Goal: Navigation & Orientation: Find specific page/section

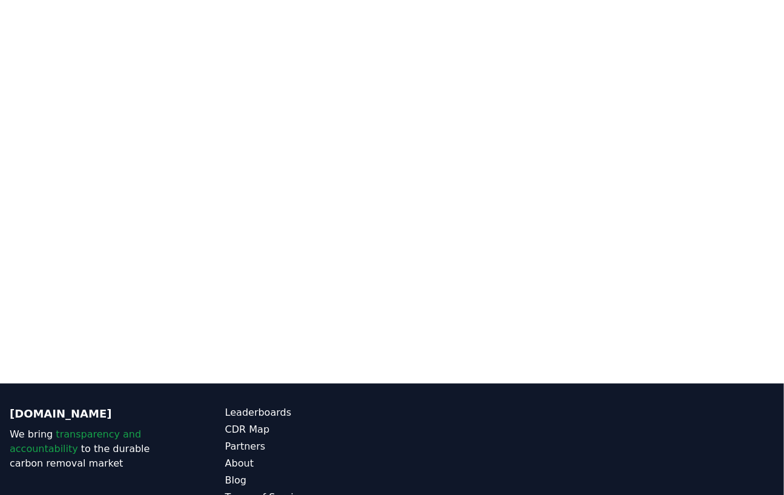
scroll to position [384, 0]
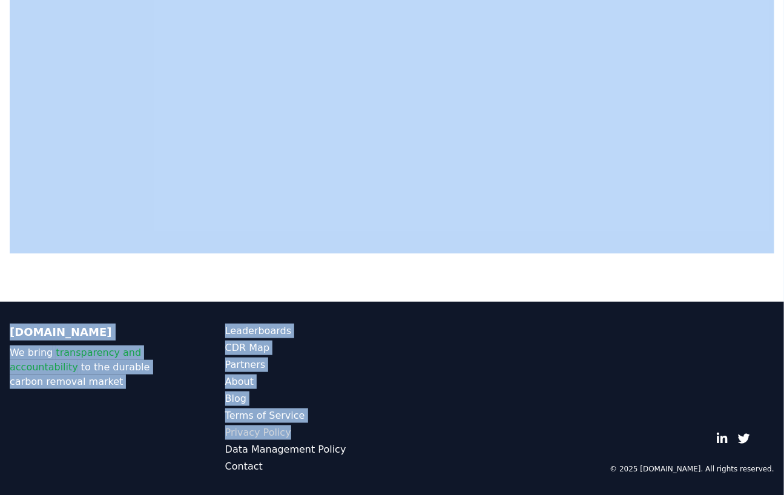
drag, startPoint x: 375, startPoint y: 278, endPoint x: 321, endPoint y: 427, distance: 158.1
click at [321, 427] on div "CDR . fyi Leaderboards CDR Map Pricing Survey Events Partners About Us Blog Con…" at bounding box center [392, 56] width 784 height 880
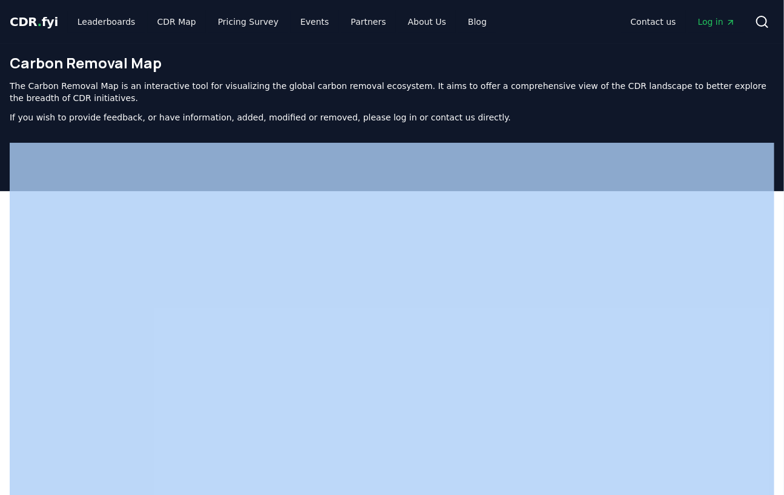
scroll to position [0, 0]
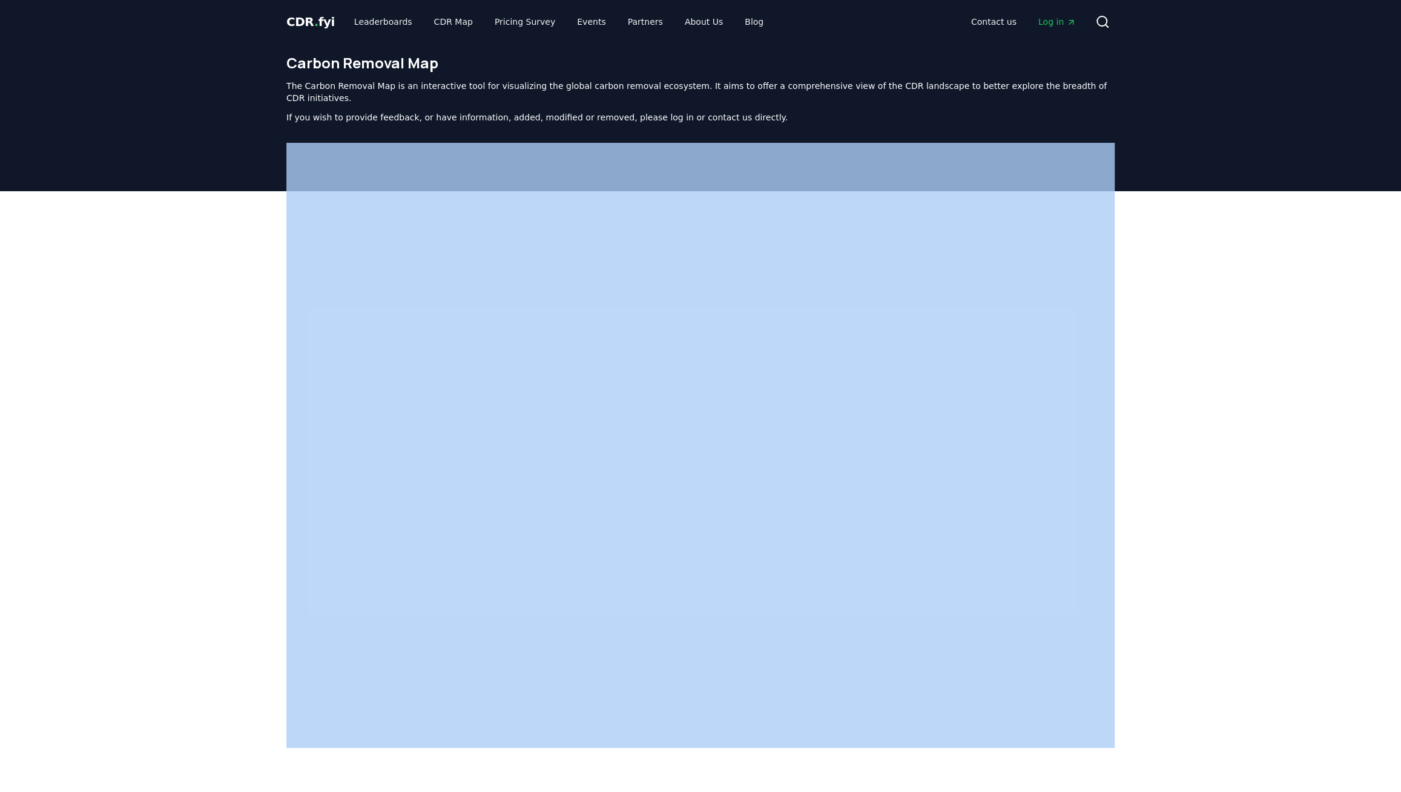
click at [210, 191] on div at bounding box center [700, 493] width 1401 height 605
click at [264, 102] on header "Carbon Removal Map The Carbon Removal Map is an interactive tool for visualizin…" at bounding box center [700, 118] width 1401 height 148
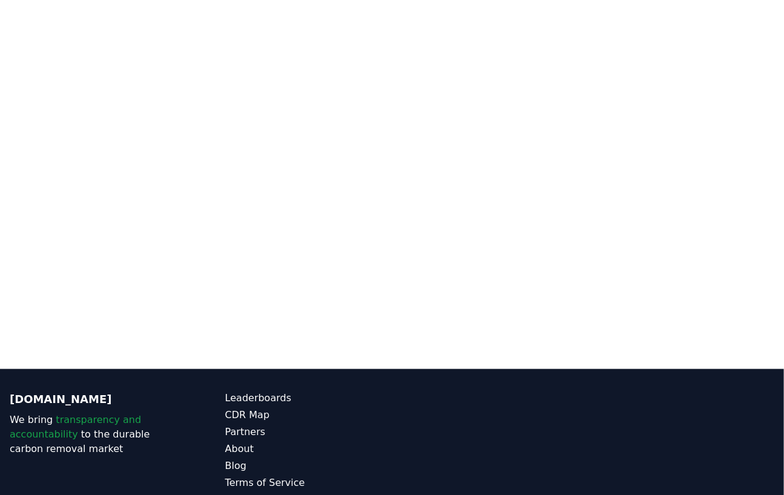
scroll to position [317, 0]
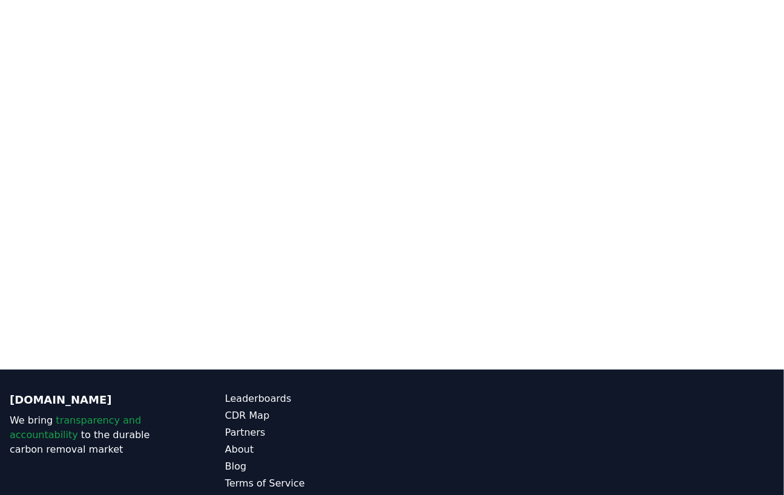
click at [235, 353] on div at bounding box center [392, 122] width 784 height 495
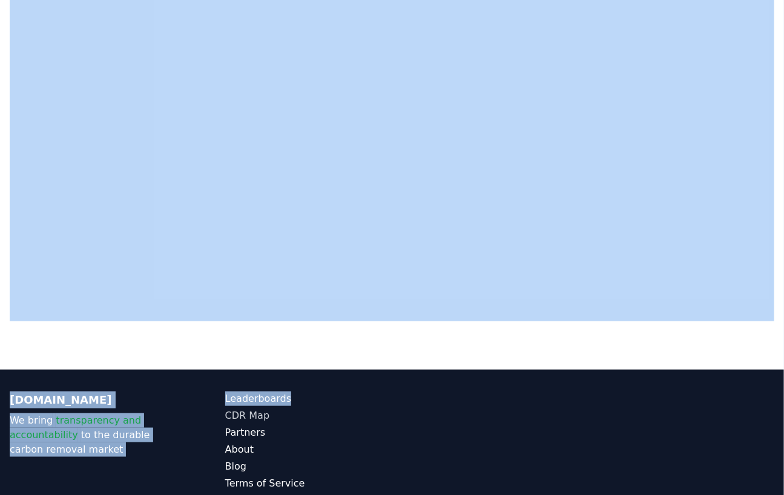
drag, startPoint x: 367, startPoint y: 366, endPoint x: 341, endPoint y: 408, distance: 48.9
click at [341, 408] on div "CDR . fyi Leaderboards CDR Map Pricing Survey Events Partners About Us Blog Con…" at bounding box center [392, 123] width 784 height 880
click at [347, 360] on div at bounding box center [392, 122] width 784 height 495
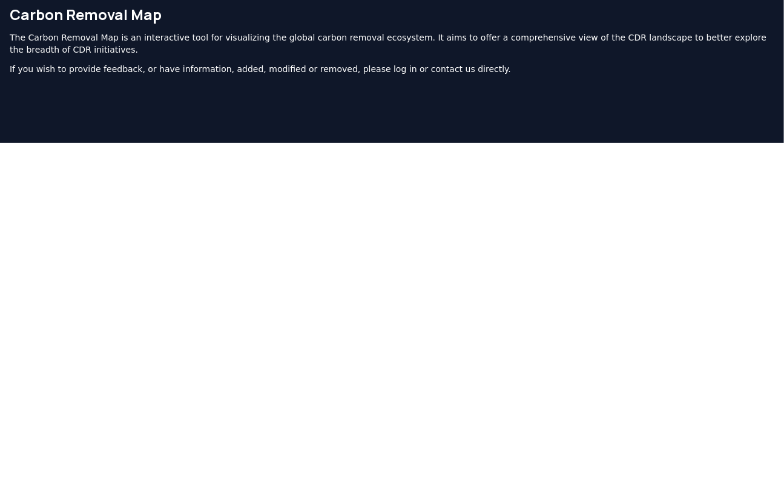
scroll to position [66, 0]
